Goal: Task Accomplishment & Management: Manage account settings

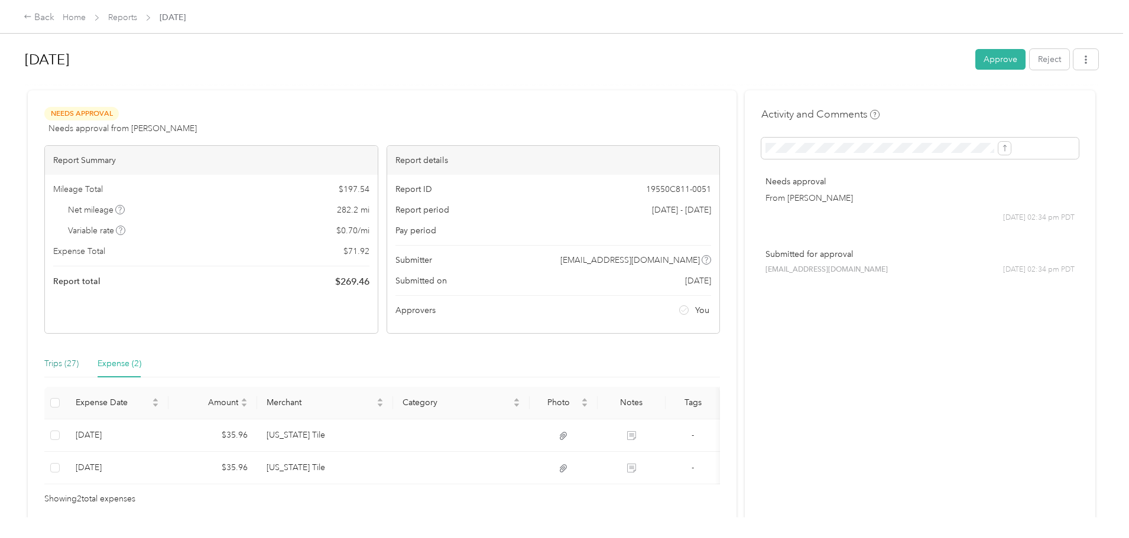
click at [79, 366] on div "Trips (27)" at bounding box center [61, 364] width 34 height 13
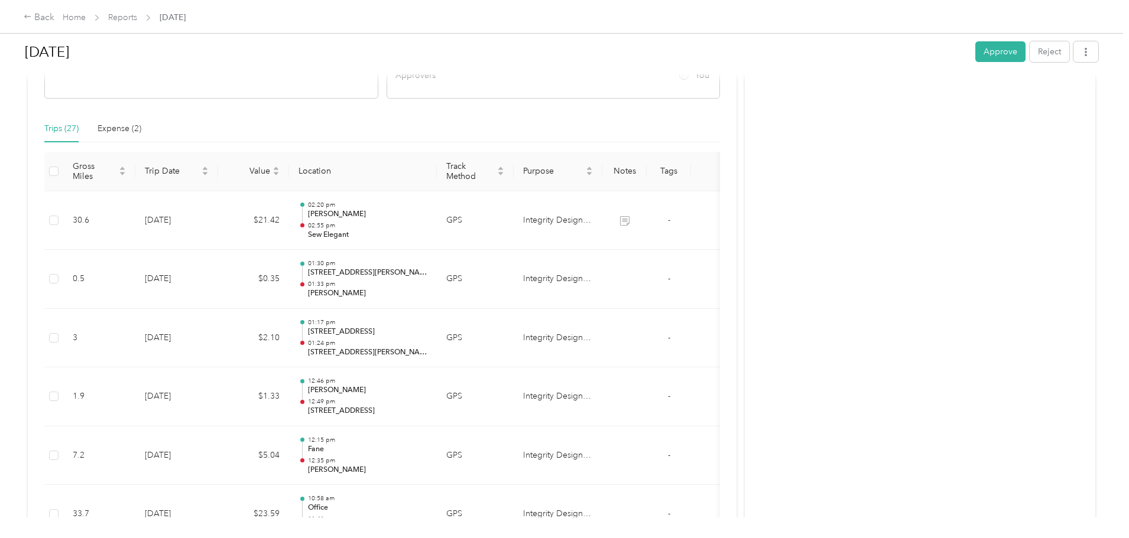
scroll to position [236, 0]
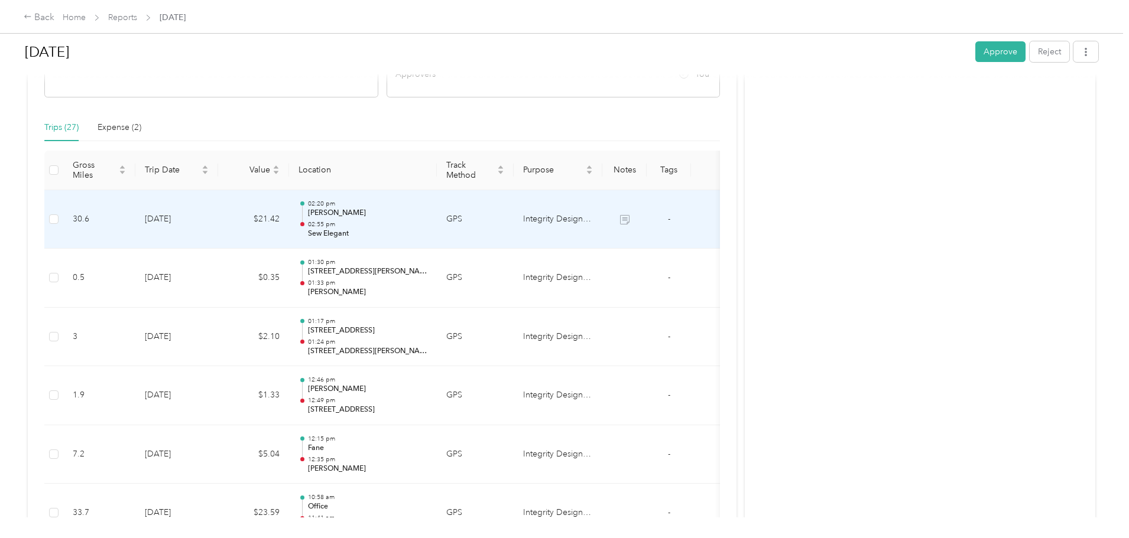
click at [427, 237] on p "Sew Elegant" at bounding box center [367, 234] width 119 height 11
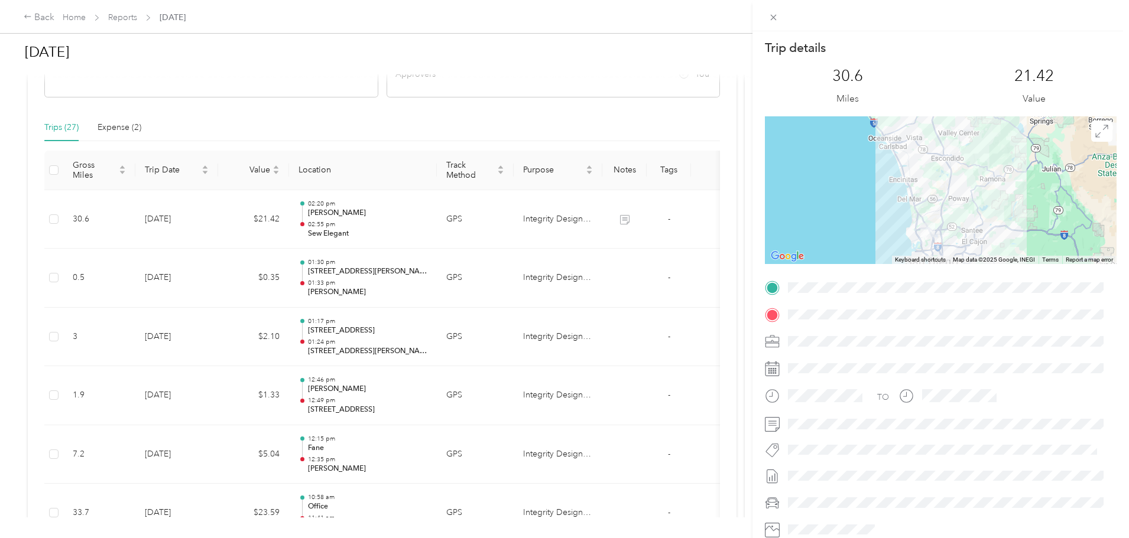
click at [502, 114] on div "Trip details This trip cannot be edited because it is either under review, appr…" at bounding box center [564, 269] width 1129 height 538
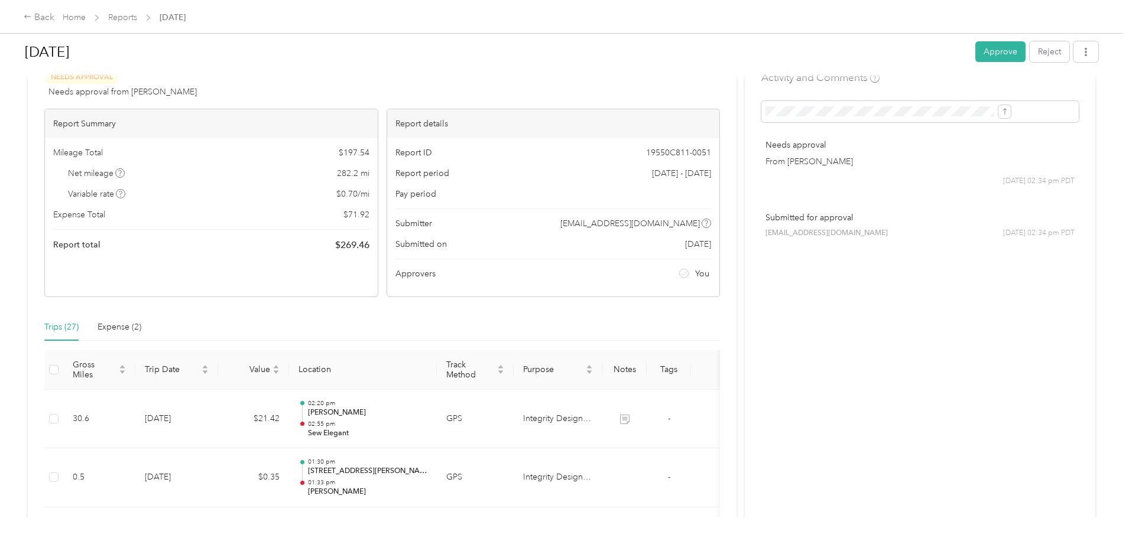
scroll to position [0, 0]
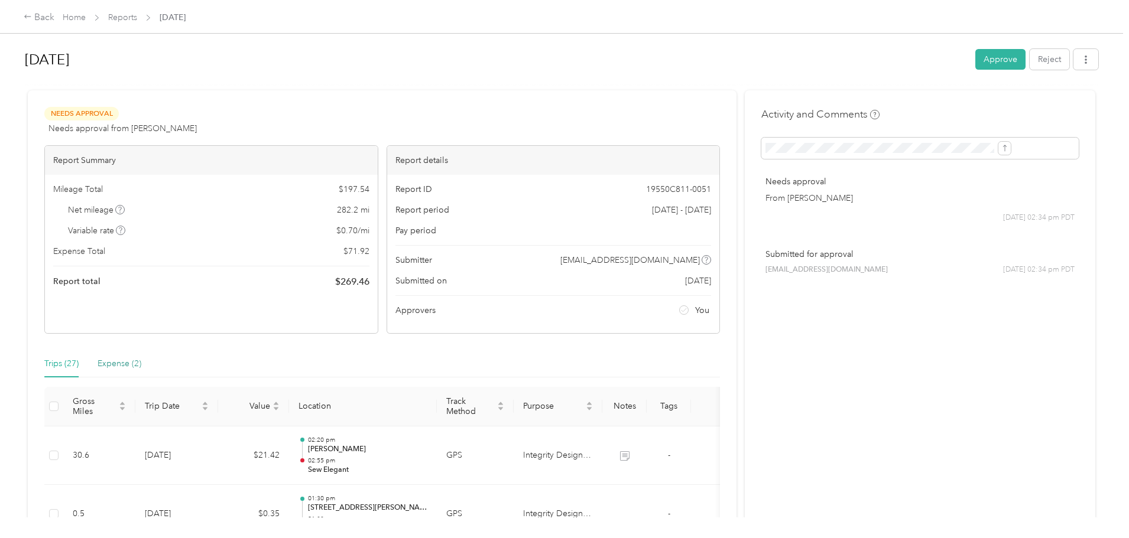
click at [141, 368] on div "Expense (2)" at bounding box center [120, 364] width 44 height 13
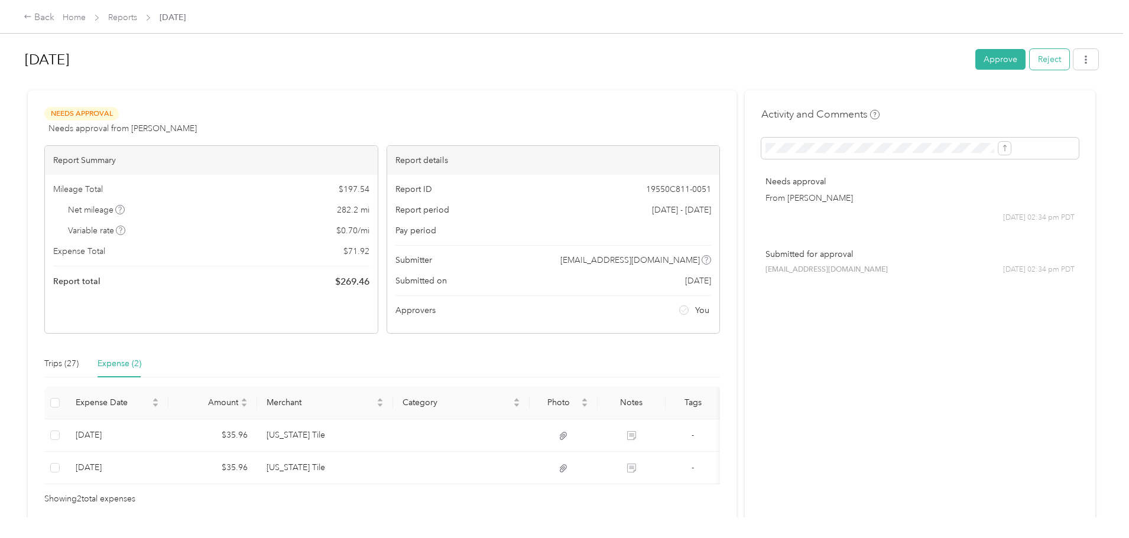
click at [1030, 60] on button "Reject" at bounding box center [1050, 59] width 40 height 21
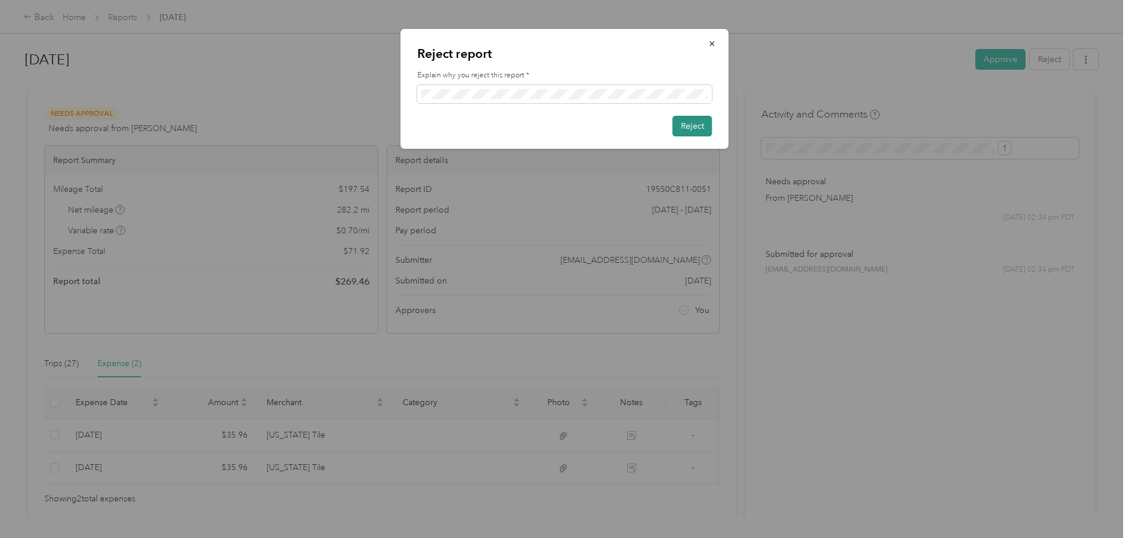
click at [693, 125] on button "Reject" at bounding box center [693, 126] width 40 height 21
